Goal: Information Seeking & Learning: Learn about a topic

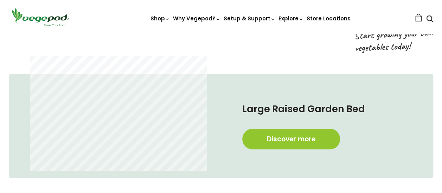
scroll to position [342, 0]
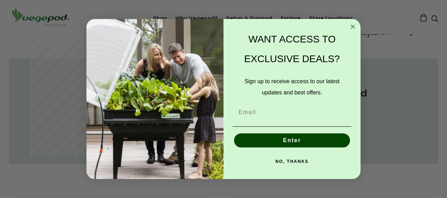
click at [355, 26] on circle "Close dialog" at bounding box center [353, 26] width 8 height 8
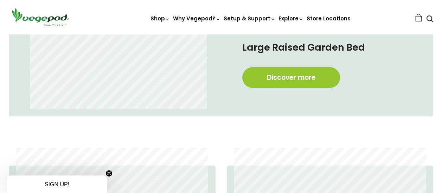
scroll to position [381, 0]
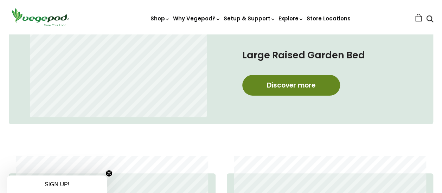
click at [313, 90] on link "Discover more" at bounding box center [291, 85] width 98 height 21
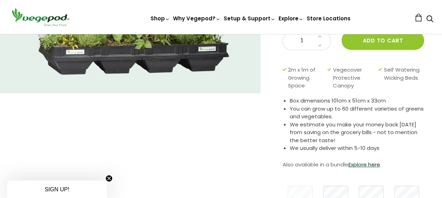
scroll to position [115, 0]
